Goal: Check status: Check status

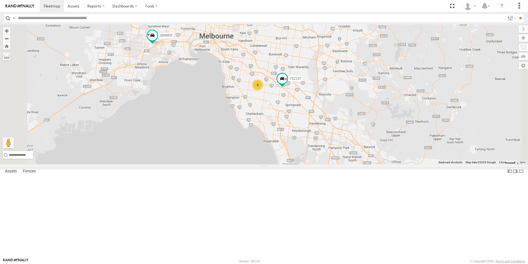
drag, startPoint x: 321, startPoint y: 101, endPoint x: 348, endPoint y: 152, distance: 57.7
click at [348, 152] on div "2BM9DF YSZ197 4" at bounding box center [264, 94] width 528 height 140
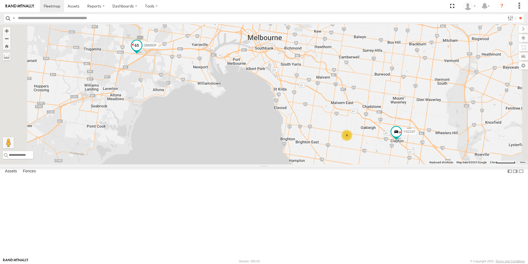
click at [142, 50] on span at bounding box center [137, 45] width 10 height 10
click at [133, 48] on label at bounding box center [127, 46] width 11 height 4
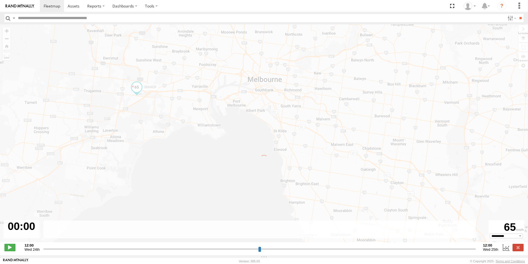
type input "**********"
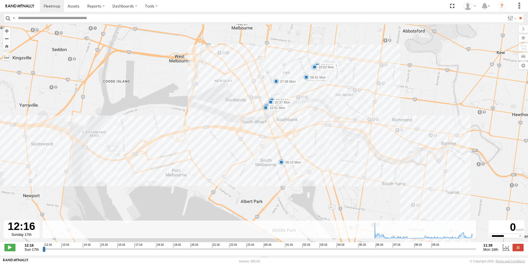
drag, startPoint x: 295, startPoint y: 99, endPoint x: 305, endPoint y: 155, distance: 57.1
click at [305, 155] on div "2BM9DF 08:07 Mon 08:13 Mon 11:23 Mon 09:54 Mon 10:02 Mon 07:48 Mon 07:57 Mon 09…" at bounding box center [264, 135] width 528 height 223
